Goal: Information Seeking & Learning: Learn about a topic

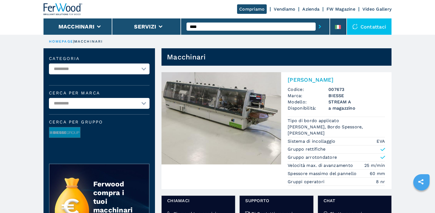
drag, startPoint x: 0, startPoint y: 0, endPoint x: 218, endPoint y: 26, distance: 219.2
click at [218, 26] on input "****" at bounding box center [250, 27] width 129 height 8
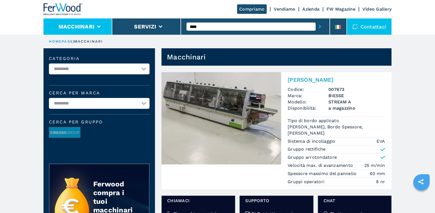
click at [93, 29] on button "Macchinari" at bounding box center [76, 26] width 36 height 7
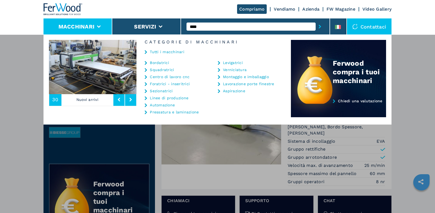
click at [159, 62] on link "Bordatrici" at bounding box center [159, 63] width 19 height 4
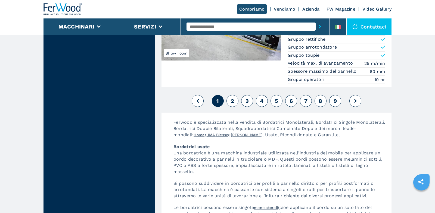
scroll to position [1442, 0]
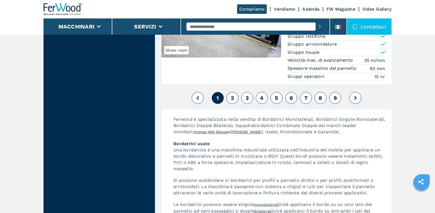
click at [236, 92] on button "2" at bounding box center [232, 98] width 12 height 12
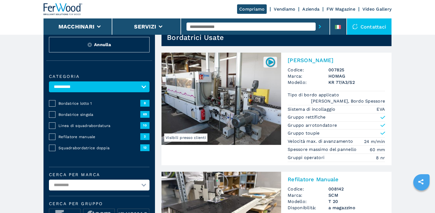
scroll to position [14, 0]
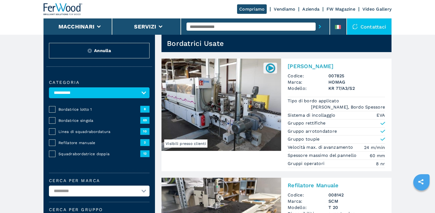
click at [77, 122] on span "Bordatrice singola" at bounding box center [99, 120] width 82 height 5
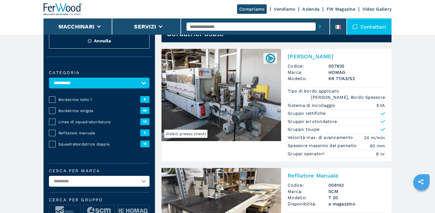
scroll to position [27, 0]
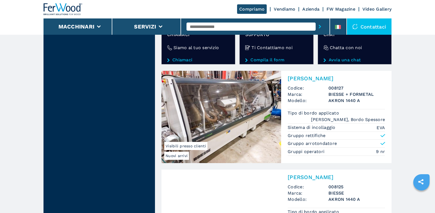
scroll to position [1020, 0]
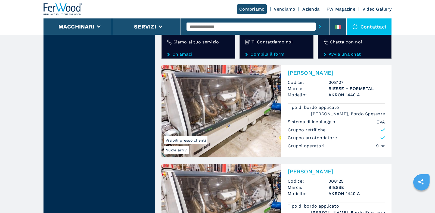
click at [298, 28] on input "text" at bounding box center [250, 27] width 129 height 8
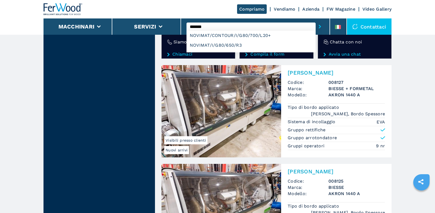
type input "*******"
click at [316, 20] on button "submit-button" at bounding box center [320, 26] width 8 height 13
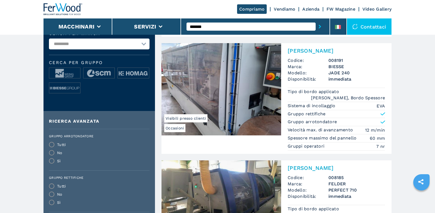
scroll to position [162, 0]
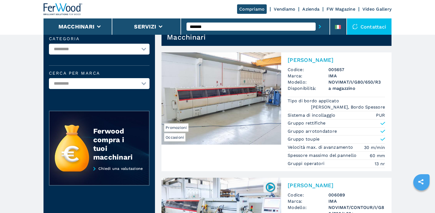
scroll to position [20, 0]
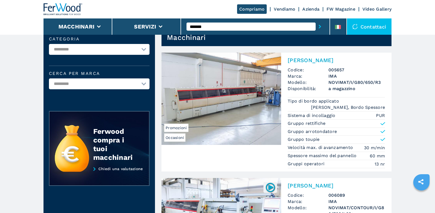
click at [323, 59] on h2 "[PERSON_NAME]" at bounding box center [336, 60] width 97 height 7
